Goal: Information Seeking & Learning: Learn about a topic

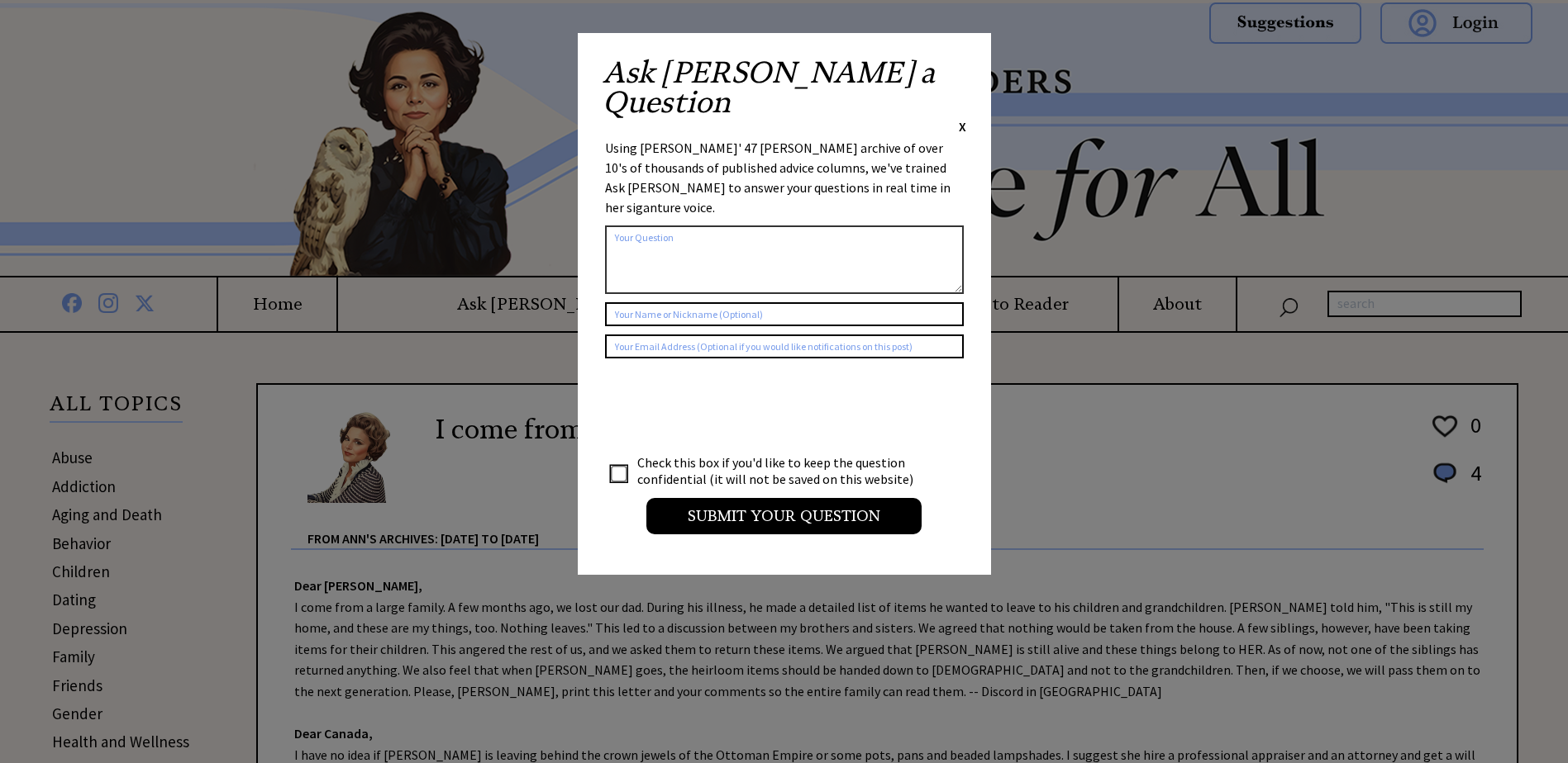
click at [965, 118] on span "X" at bounding box center [963, 126] width 7 height 17
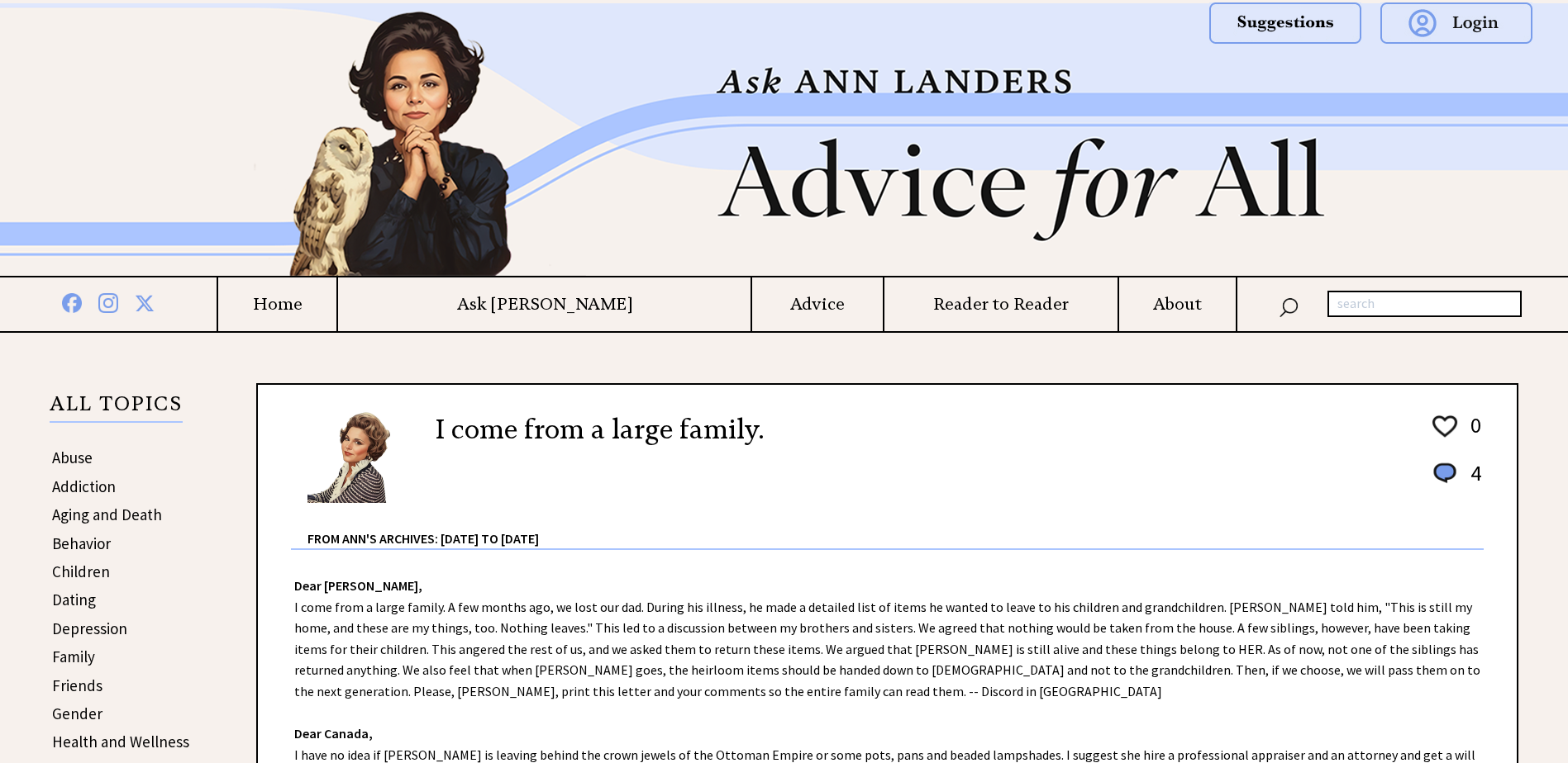
click at [564, 309] on h4 "Ask [PERSON_NAME]" at bounding box center [544, 305] width 413 height 21
click at [337, 310] on h4 "Home" at bounding box center [277, 305] width 118 height 21
click at [754, 306] on h4 "Advice" at bounding box center [817, 305] width 130 height 21
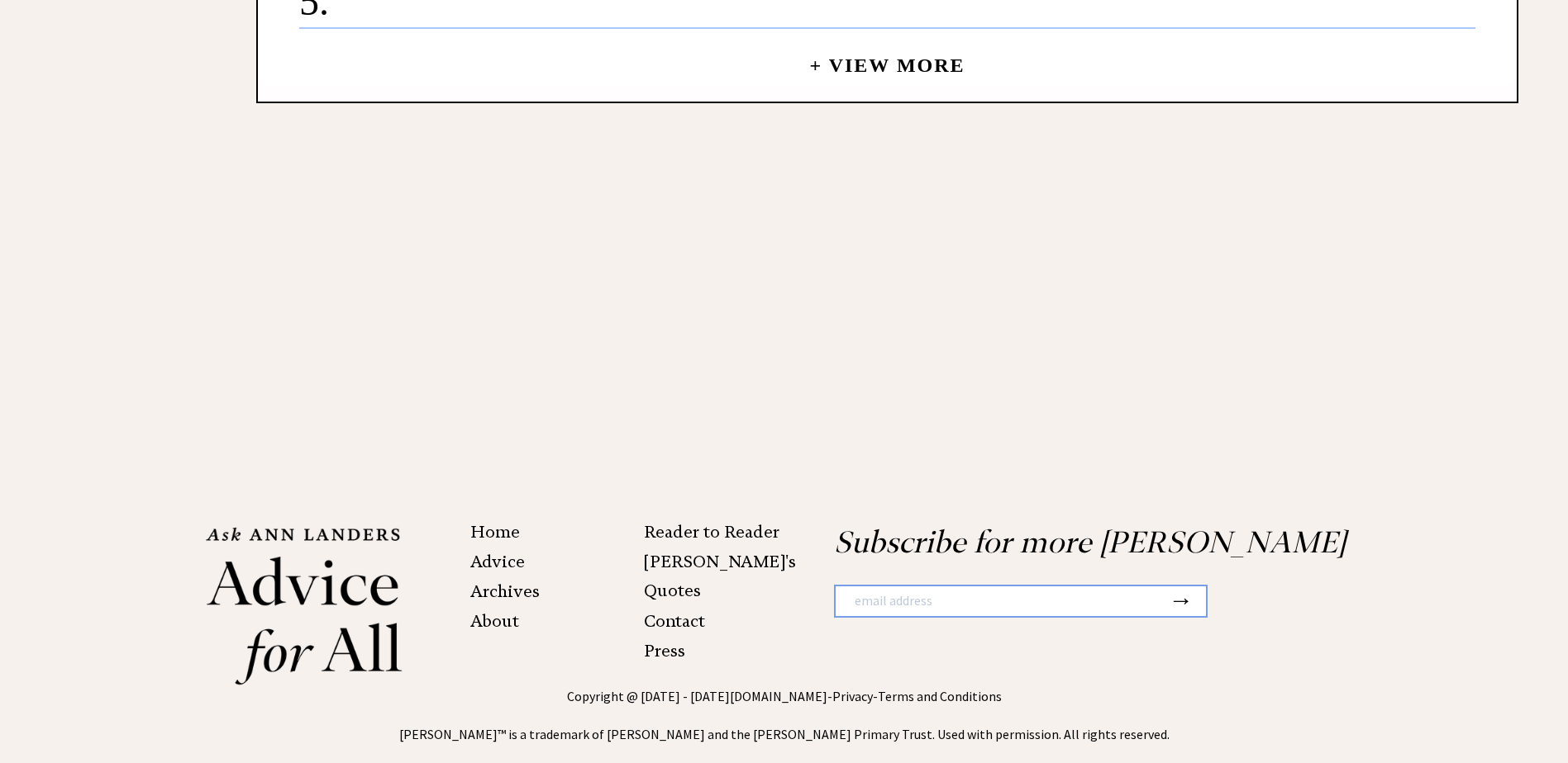
scroll to position [2811, 0]
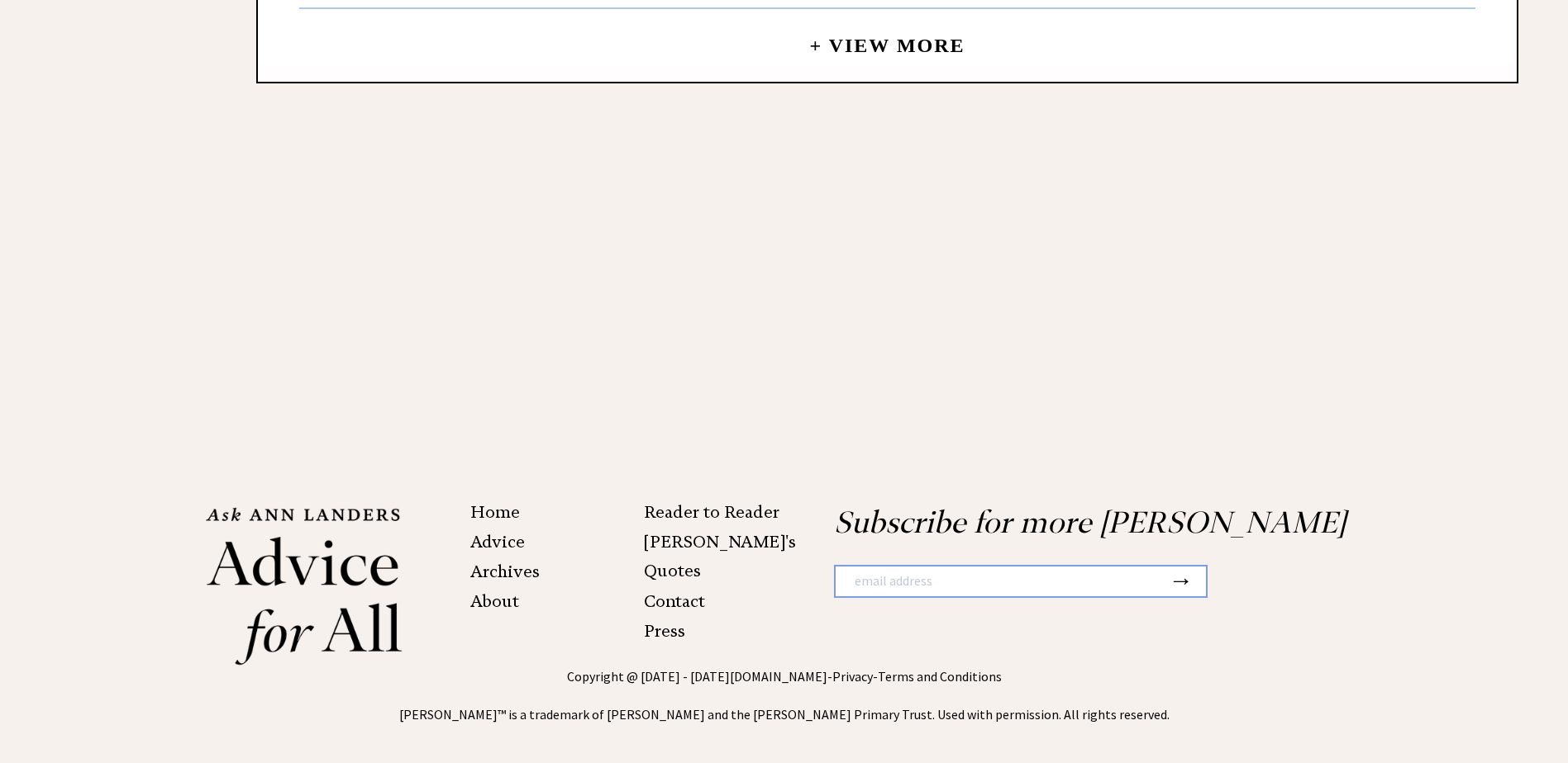
click at [683, 592] on link "Contact" at bounding box center [674, 601] width 61 height 20
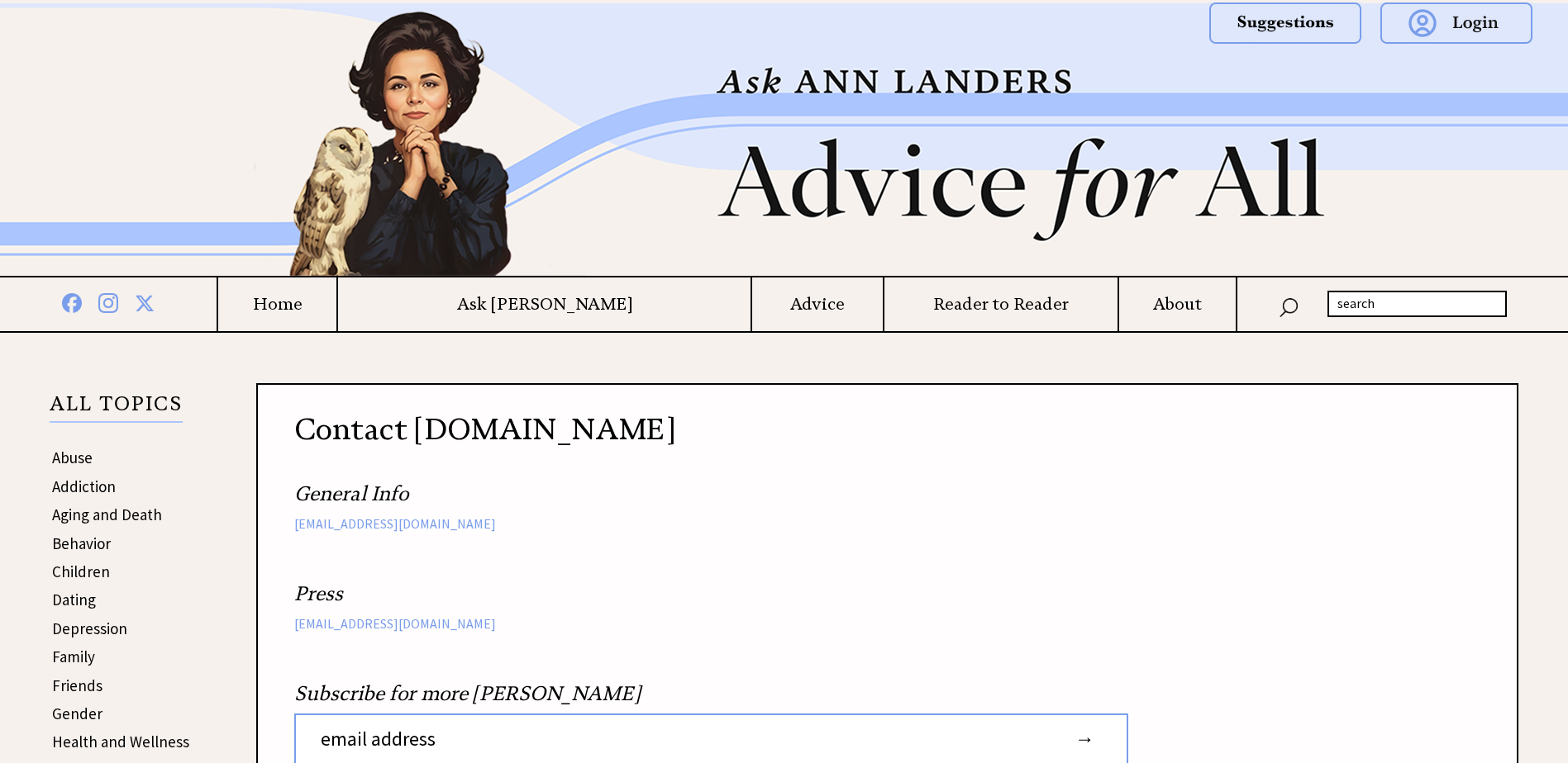
click at [1383, 301] on input "text" at bounding box center [1417, 304] width 180 height 26
type input "ask ann landers"
click at [1154, 300] on h4 "About" at bounding box center [1177, 305] width 117 height 21
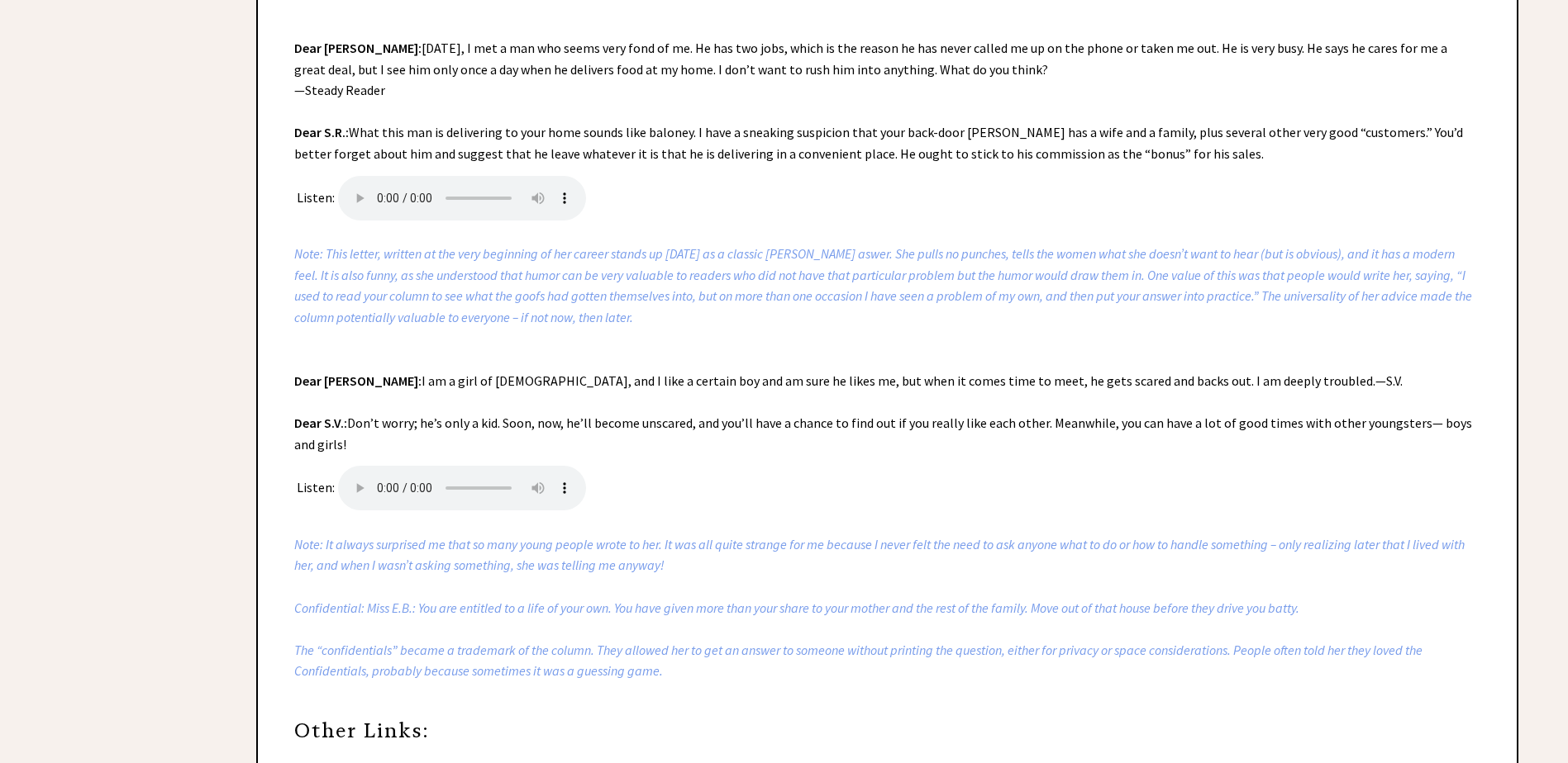
scroll to position [3304, 0]
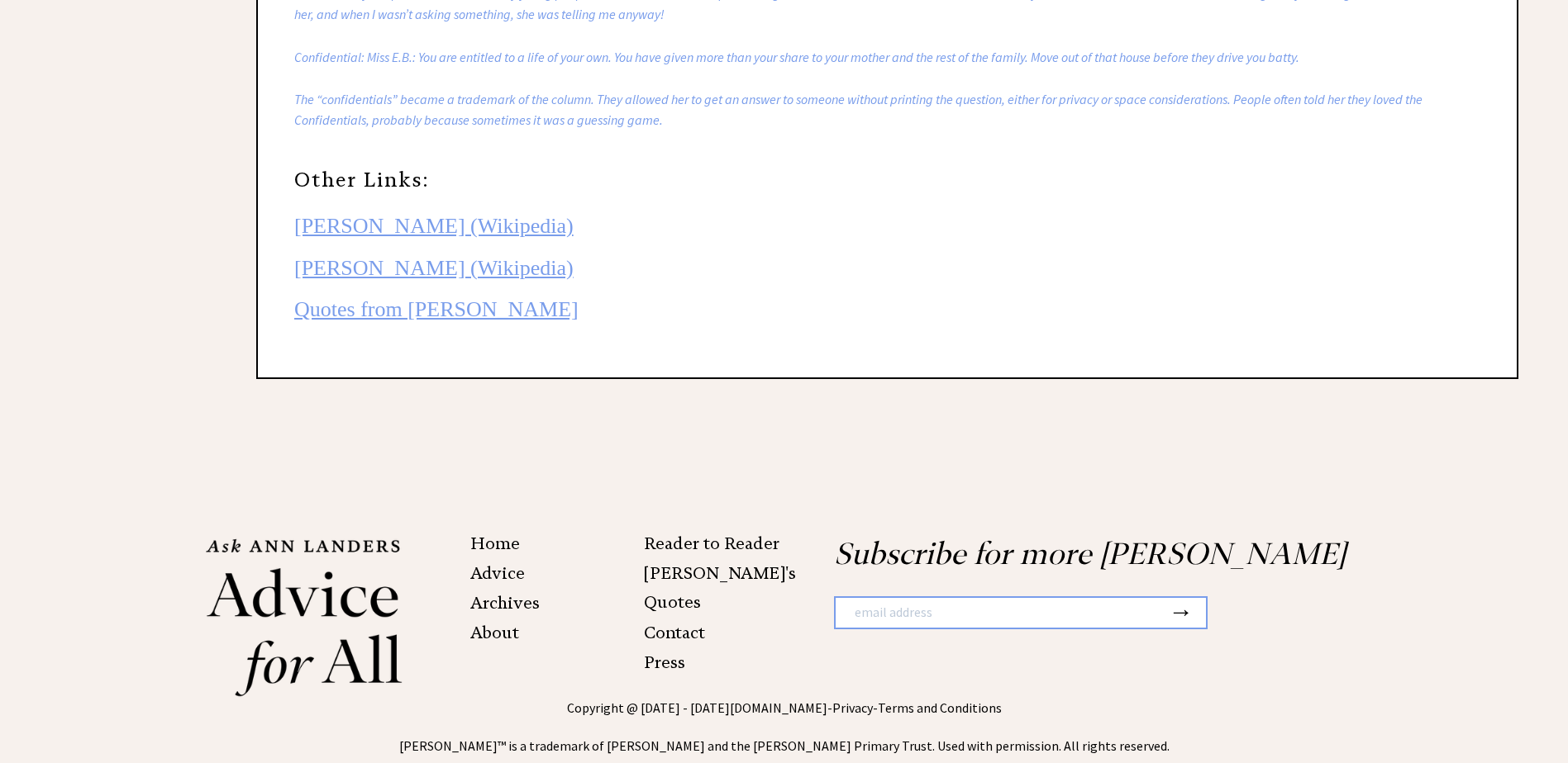
click at [482, 564] on link "Advice" at bounding box center [498, 573] width 54 height 20
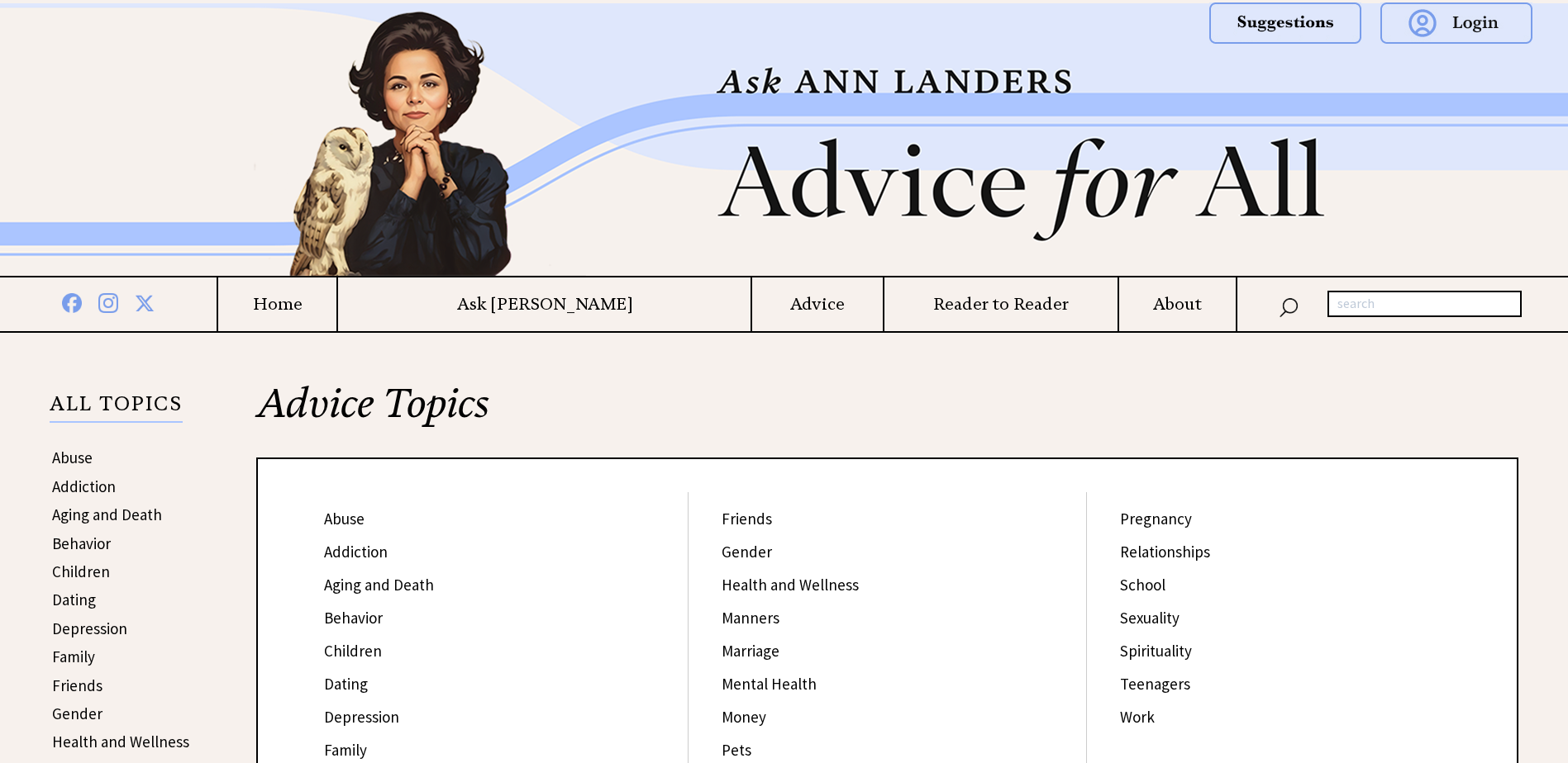
click at [1151, 303] on h4 "About" at bounding box center [1177, 305] width 117 height 21
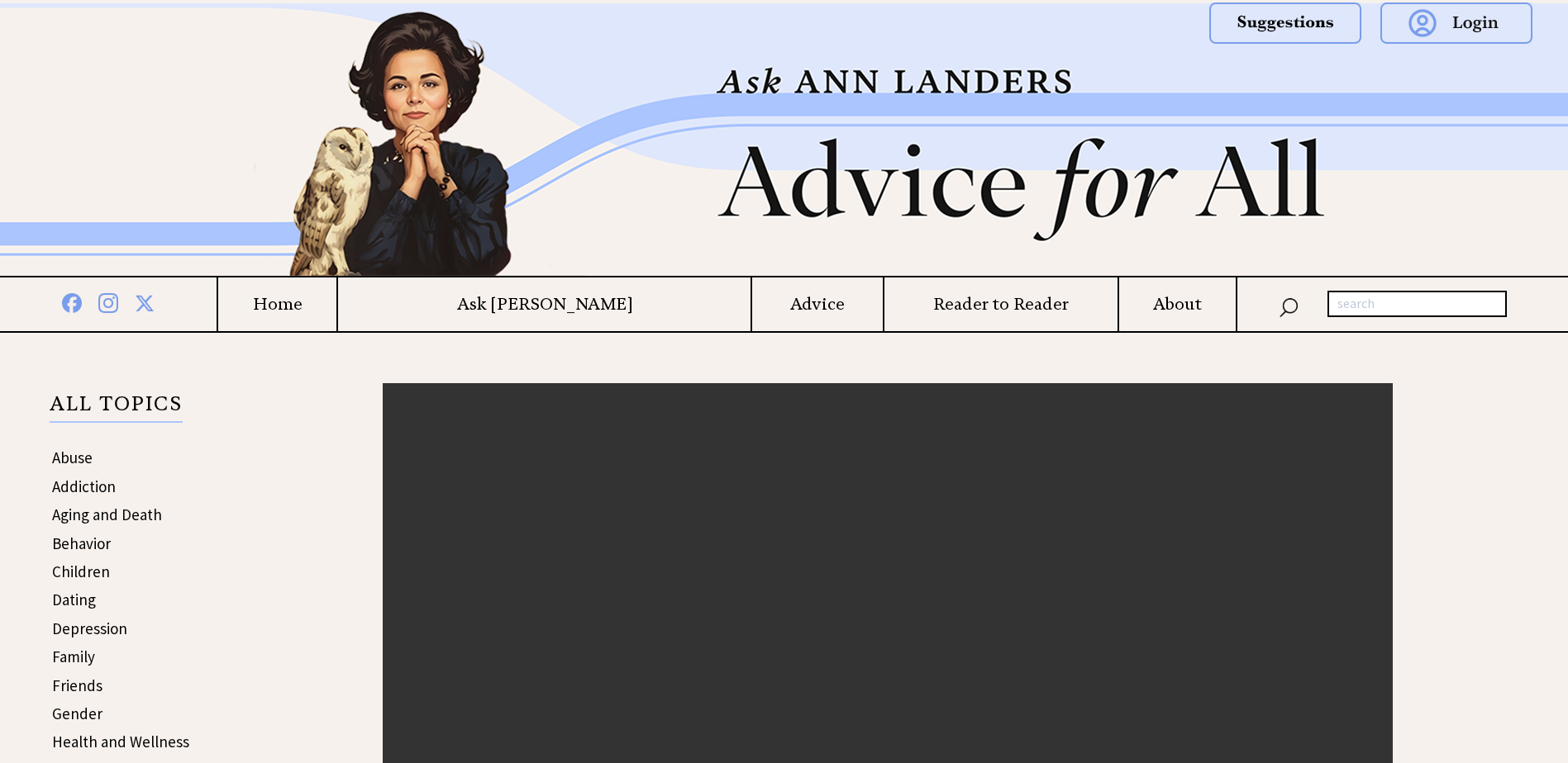
click at [337, 296] on h4 "Home" at bounding box center [277, 305] width 118 height 21
